Goal: Check status

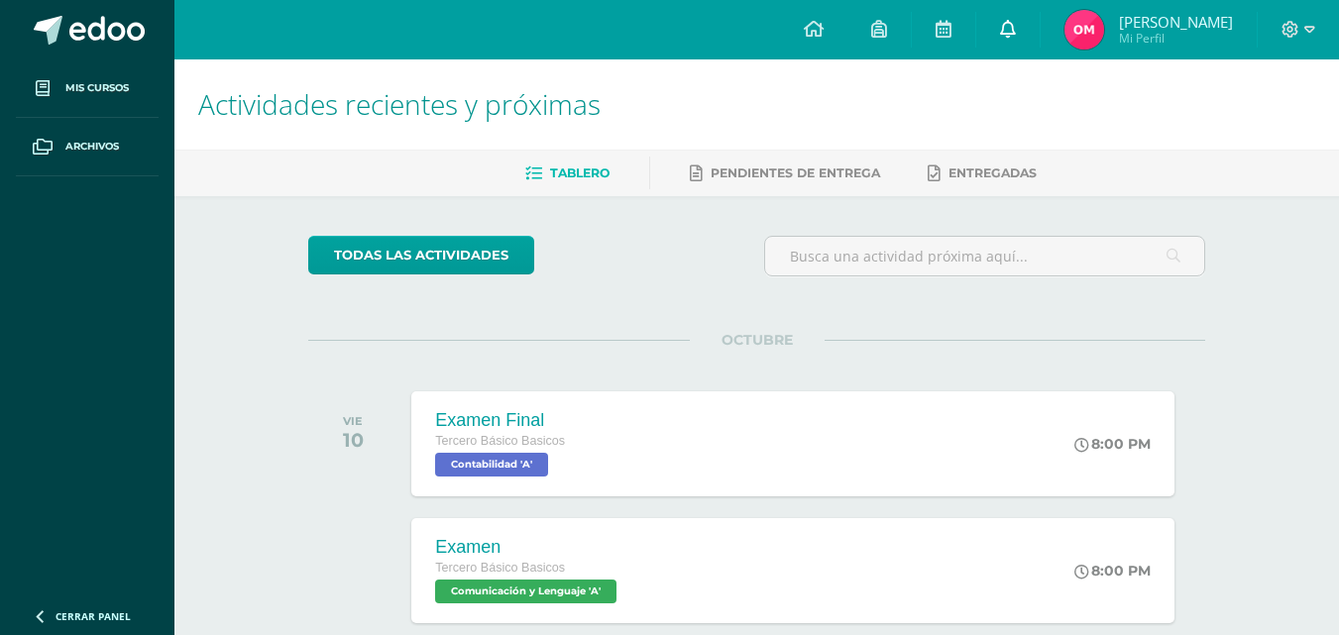
click at [1016, 33] on icon at bounding box center [1008, 29] width 16 height 18
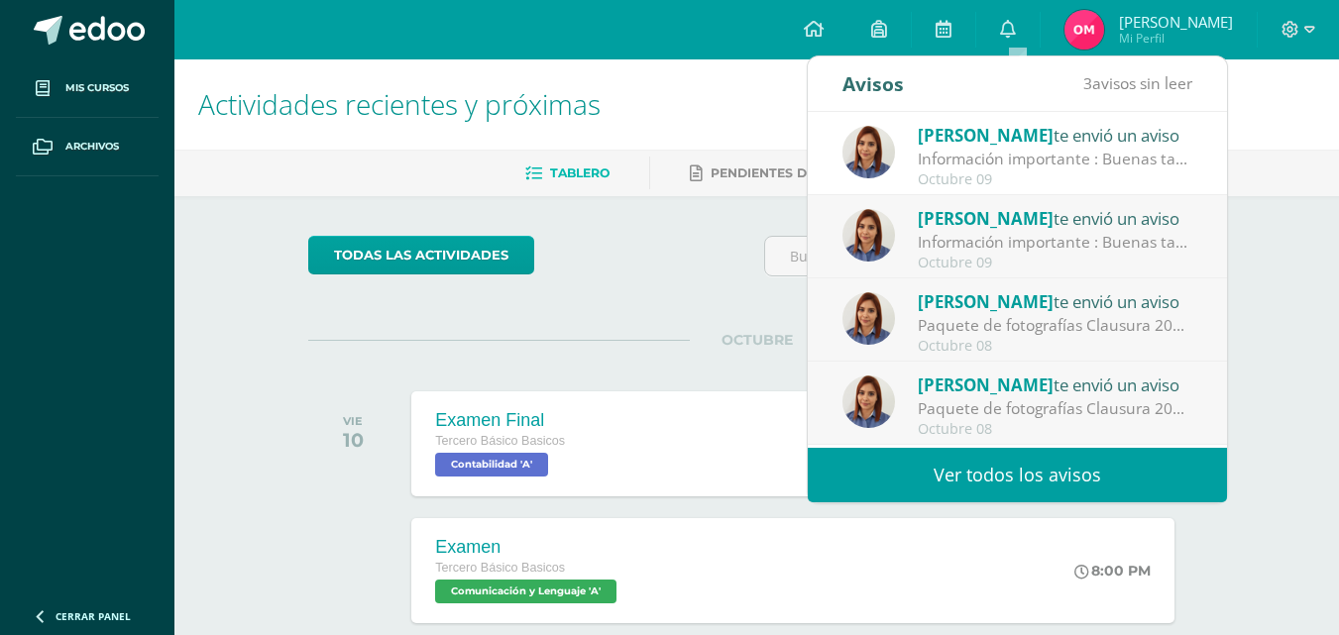
click at [957, 240] on div "Información importante : Buenas tardes estimados padres de familia y estudiante…" at bounding box center [1056, 242] width 276 height 23
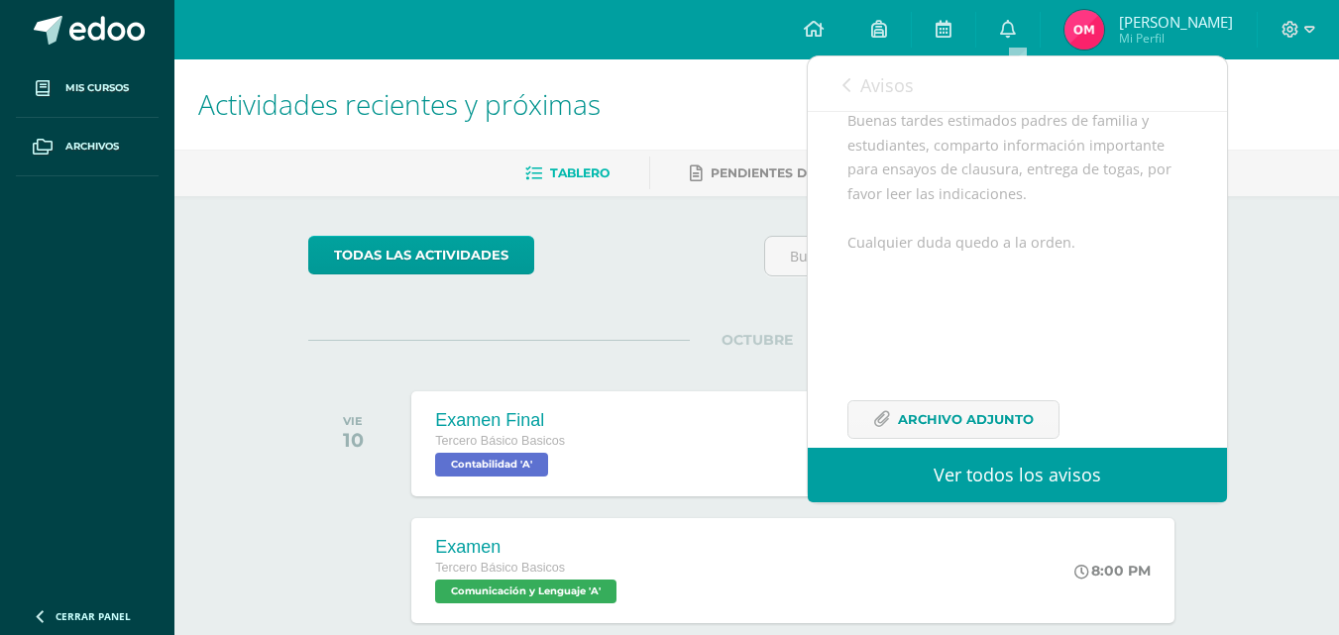
scroll to position [286, 0]
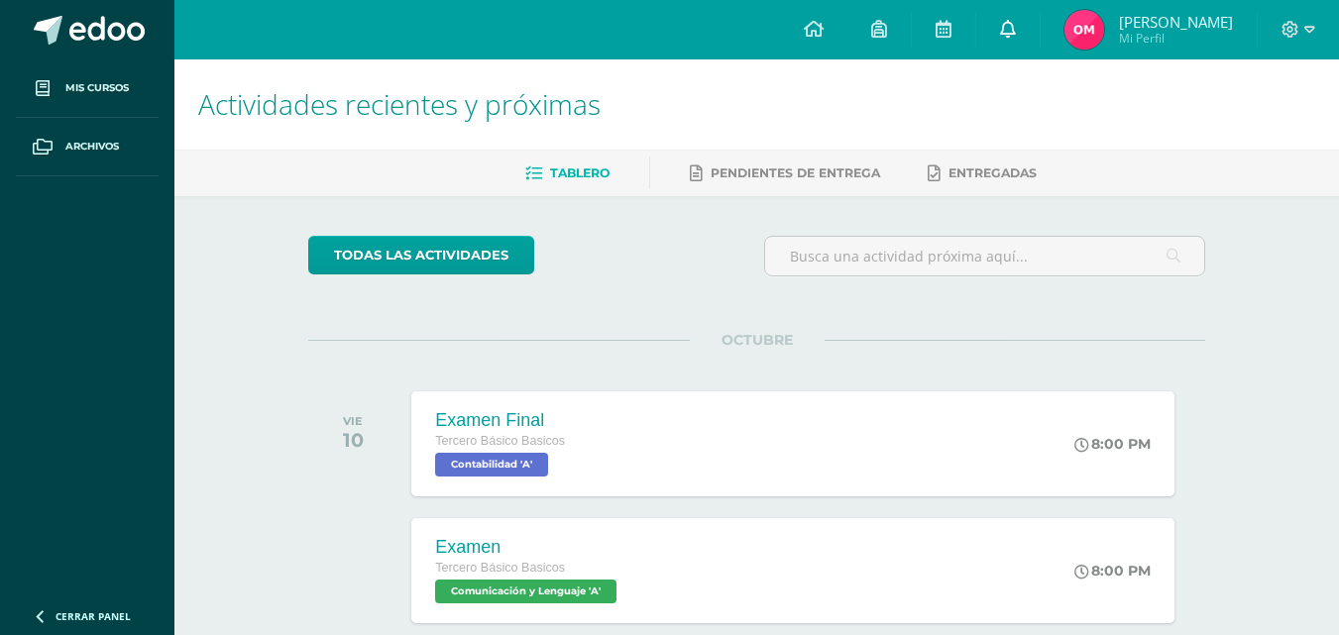
click at [1016, 31] on icon at bounding box center [1008, 29] width 16 height 18
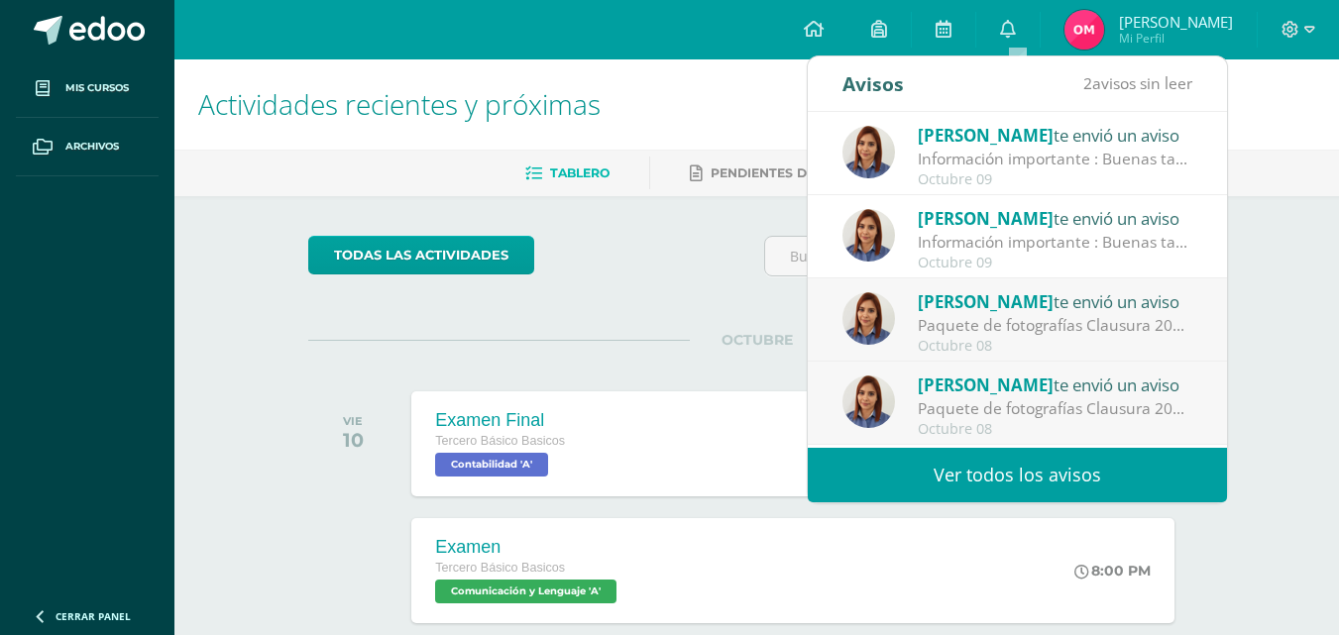
click at [571, 292] on div "todas las Actividades" at bounding box center [490, 264] width 381 height 57
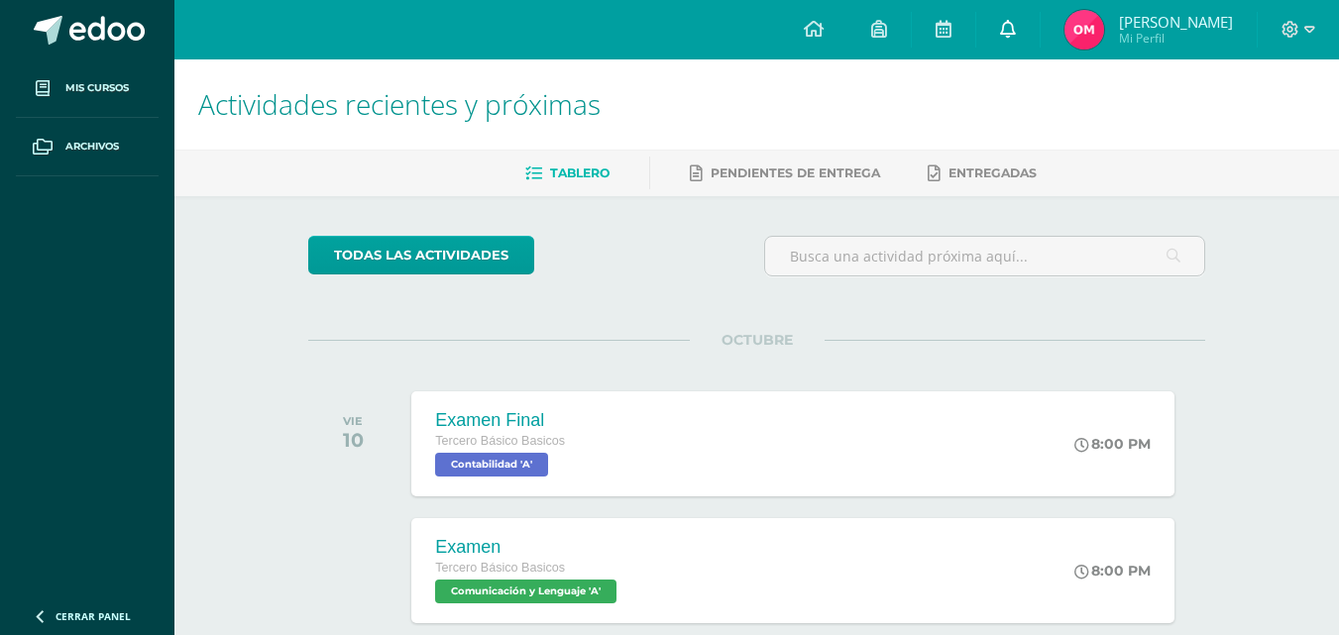
click at [1028, 12] on link at bounding box center [1007, 29] width 63 height 59
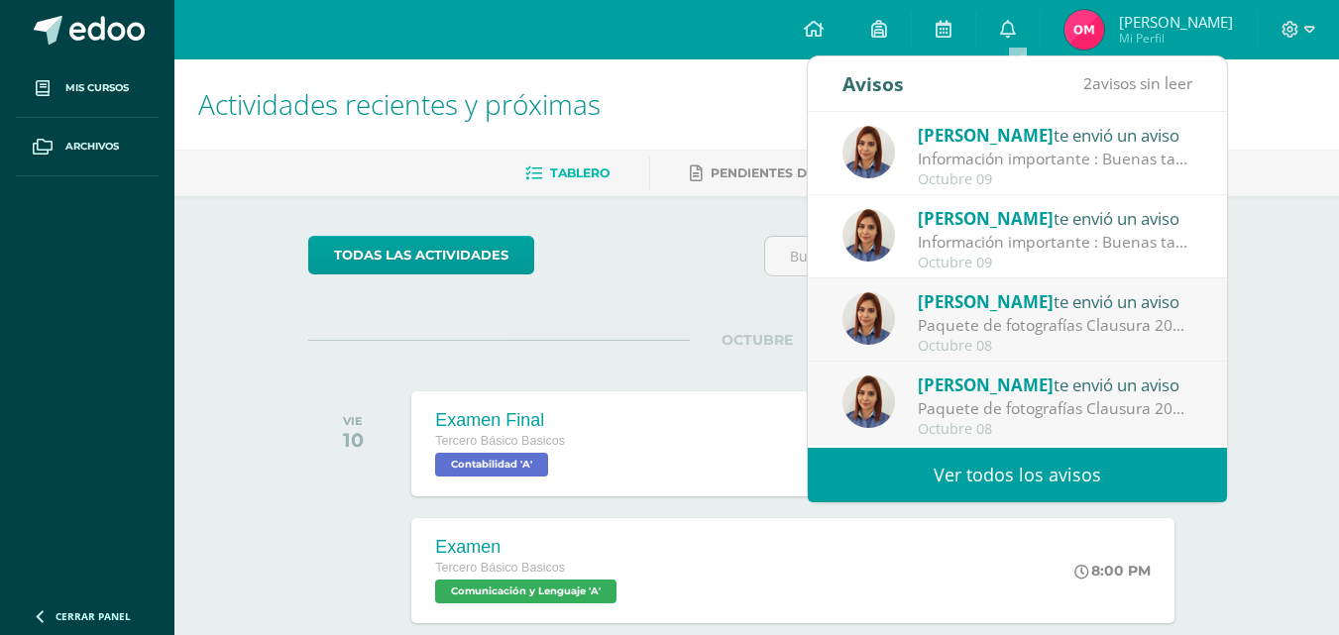
scroll to position [99, 0]
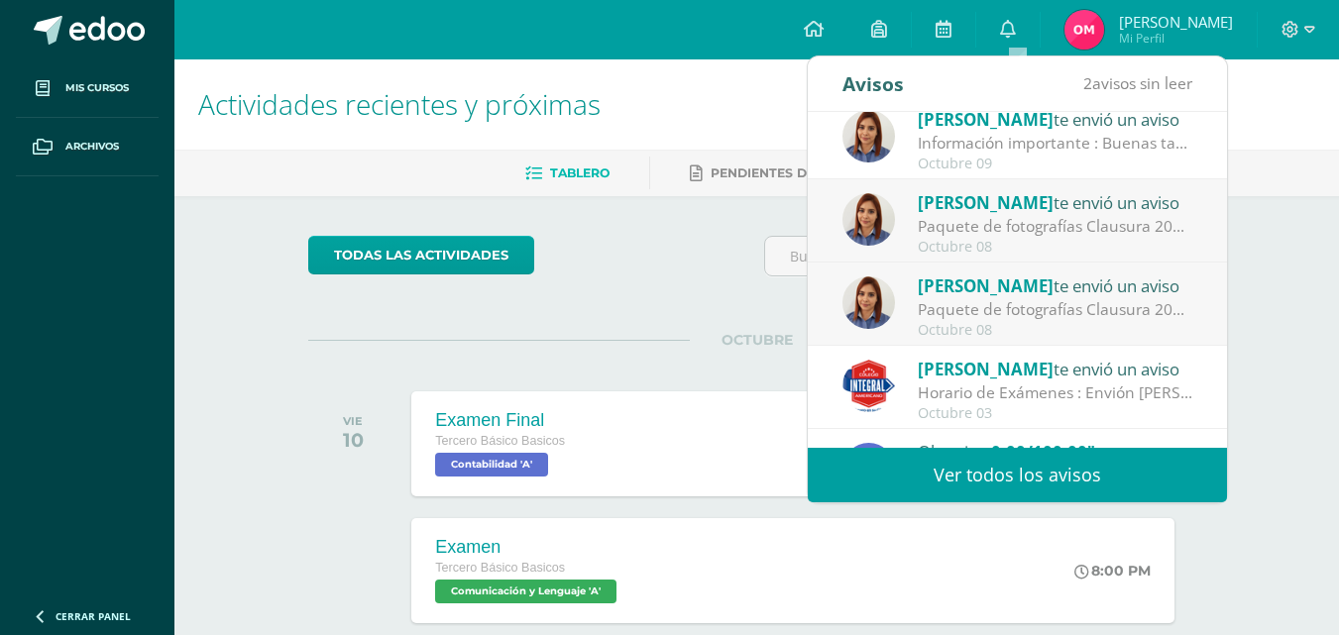
click at [664, 292] on div "todas las Actividades" at bounding box center [490, 264] width 381 height 57
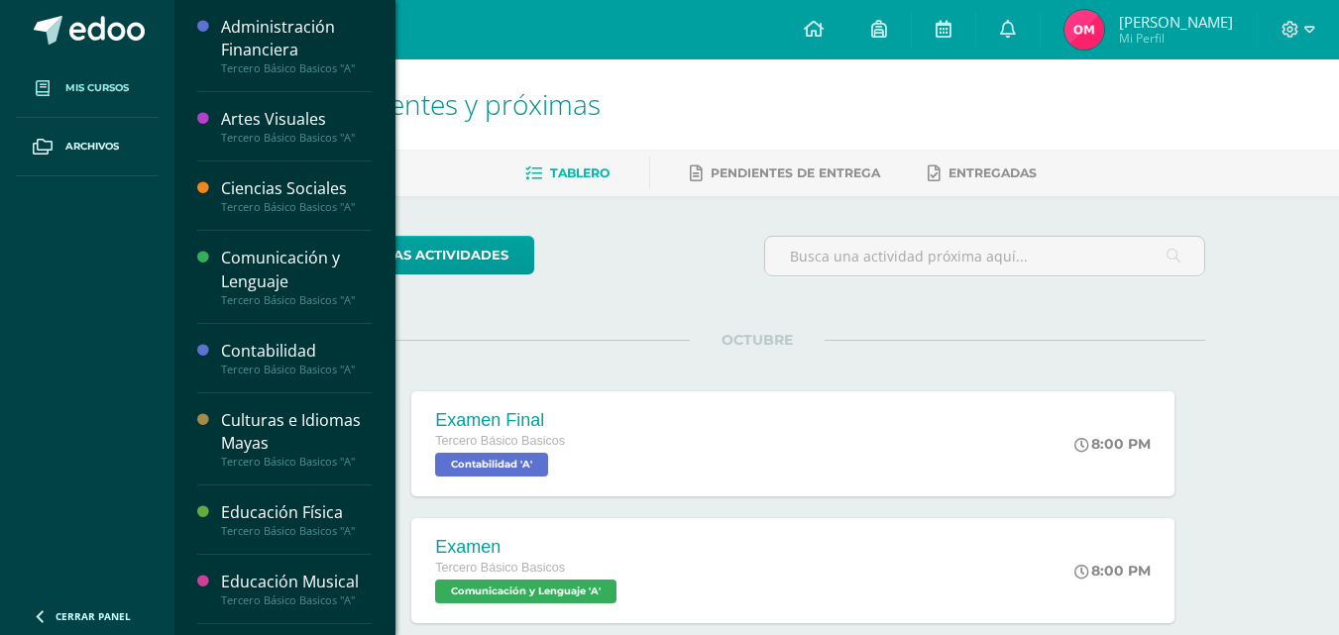
click at [129, 96] on span "Mis cursos" at bounding box center [96, 88] width 63 height 16
click at [357, 46] on div "Administración Financiera" at bounding box center [296, 39] width 151 height 46
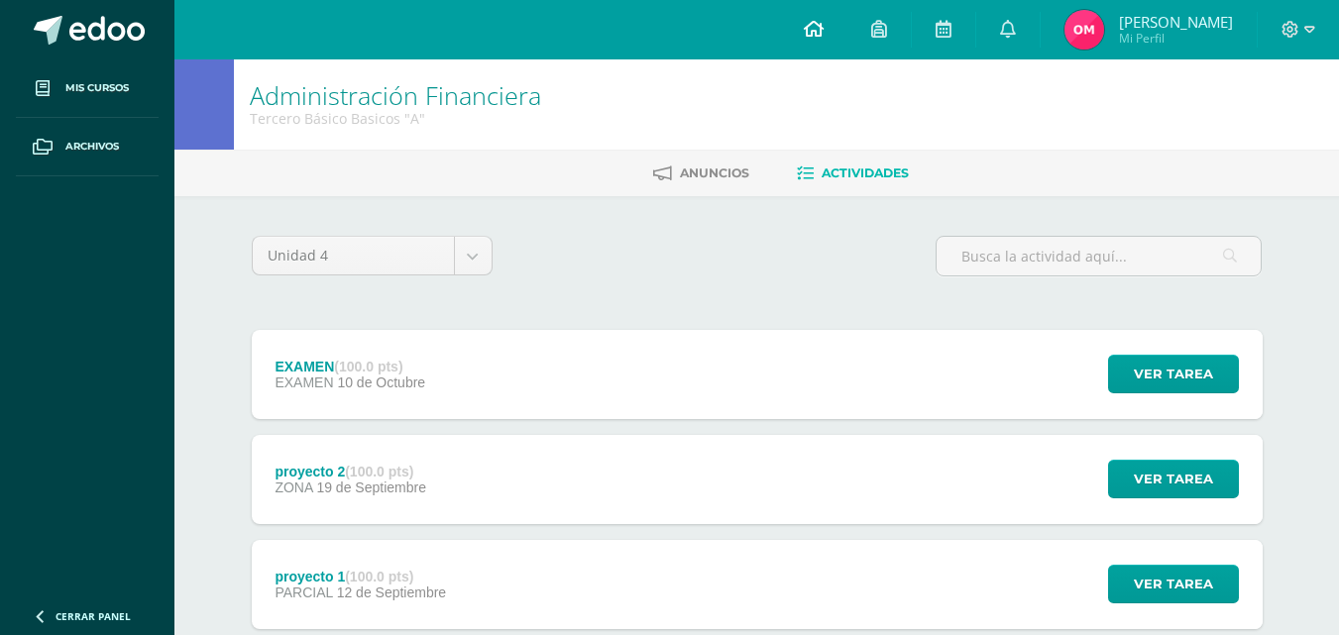
click at [824, 34] on icon at bounding box center [814, 29] width 20 height 18
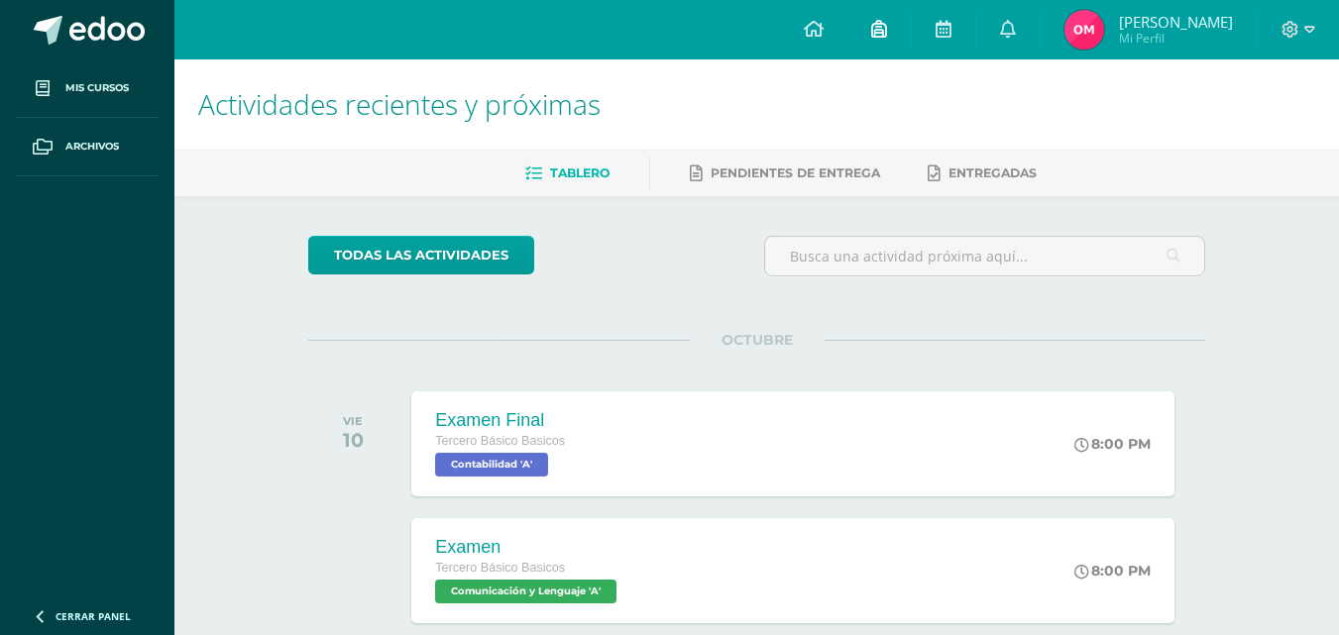
click at [898, 33] on link at bounding box center [879, 29] width 63 height 59
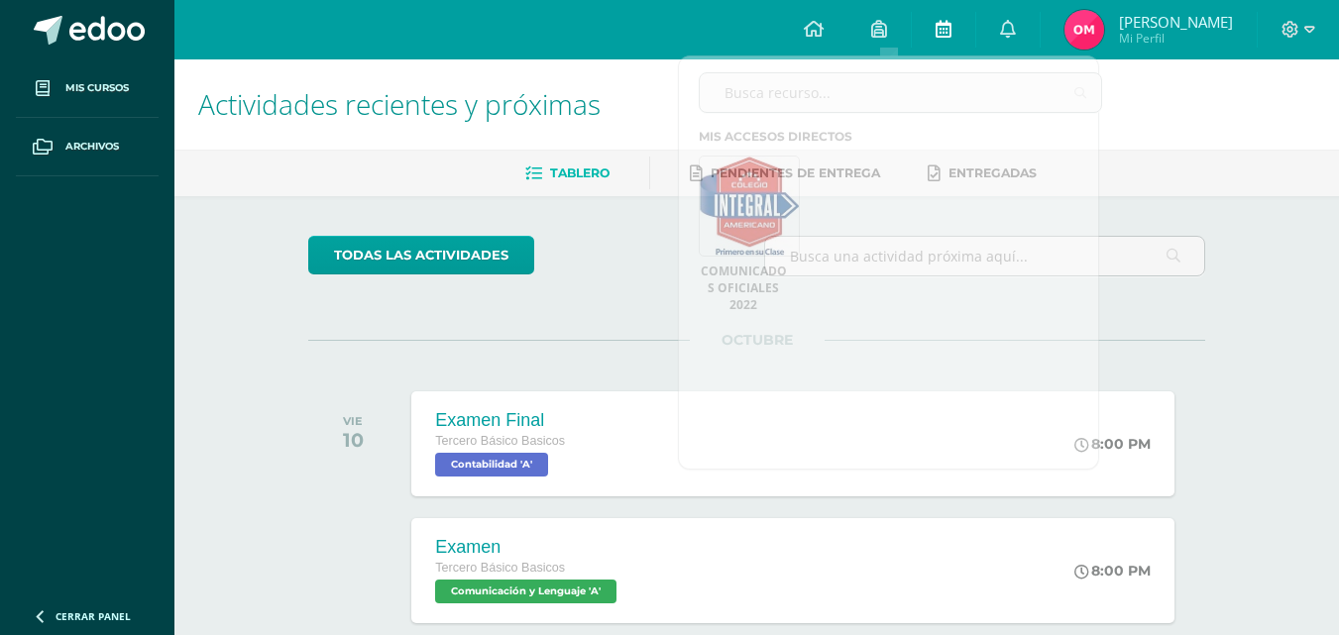
click at [928, 31] on link at bounding box center [943, 29] width 63 height 59
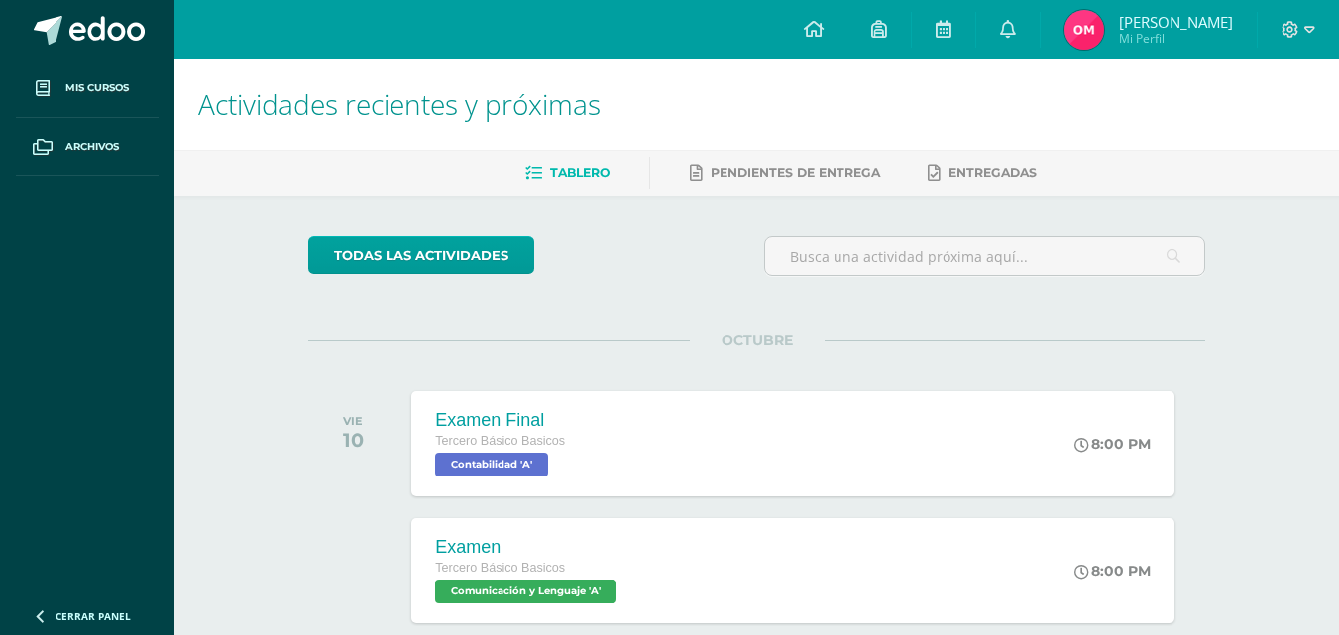
click at [1120, 29] on span "Oscar Enrique Mi Perfil" at bounding box center [1149, 30] width 176 height 40
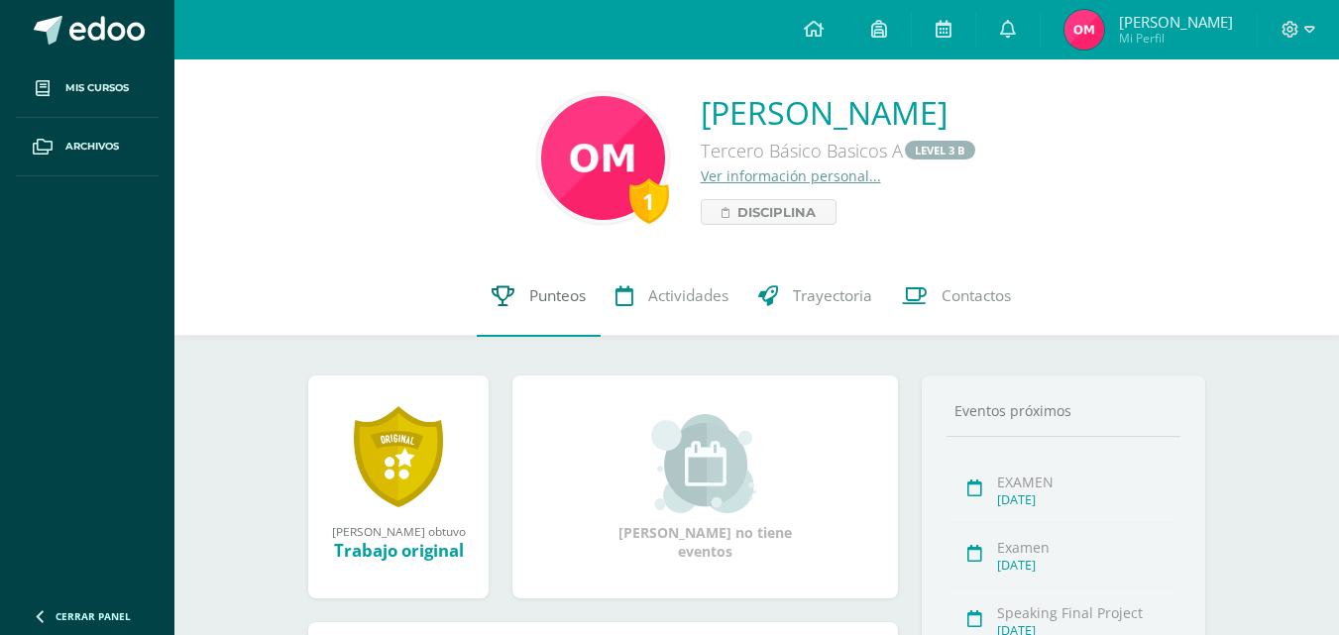
click at [584, 307] on span "Punteos" at bounding box center [557, 296] width 57 height 21
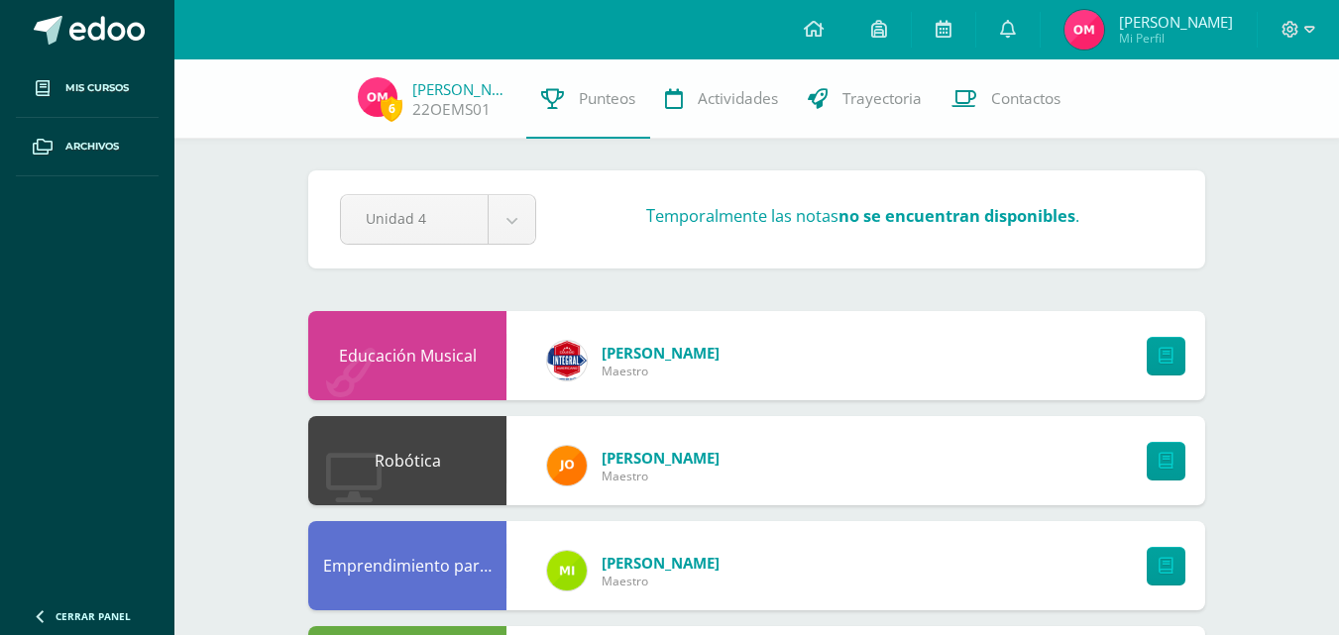
scroll to position [99, 0]
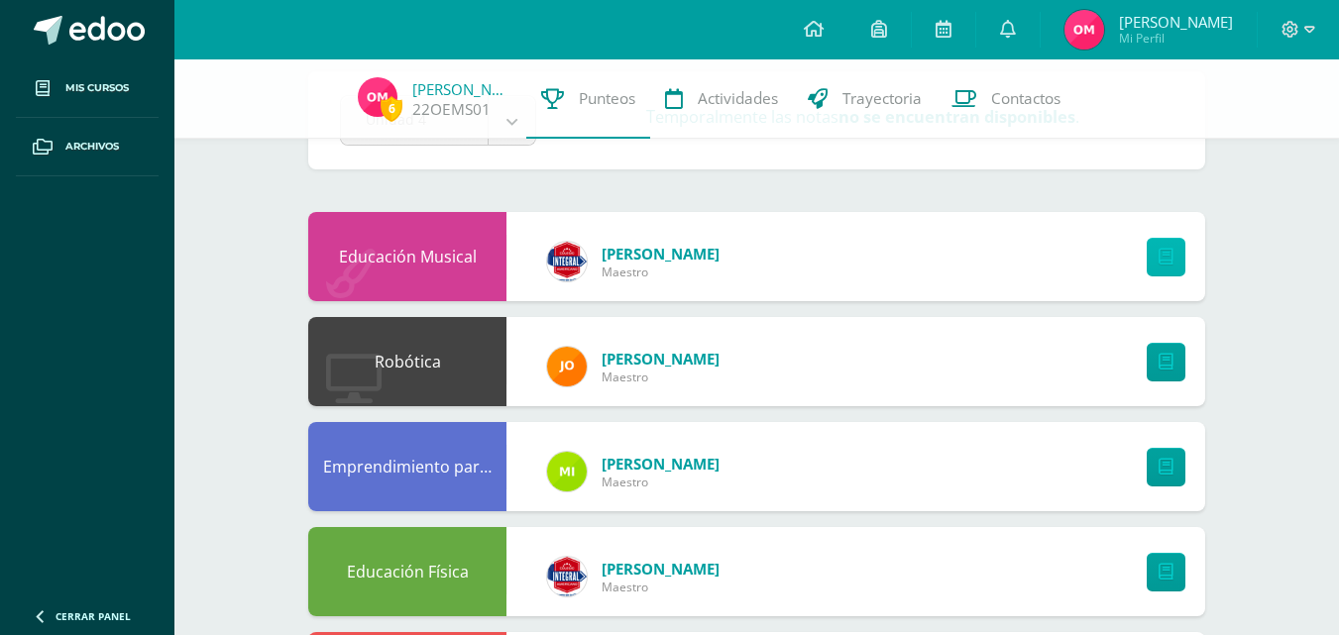
click at [1173, 266] on icon at bounding box center [1166, 257] width 15 height 17
